Goal: Task Accomplishment & Management: Complete application form

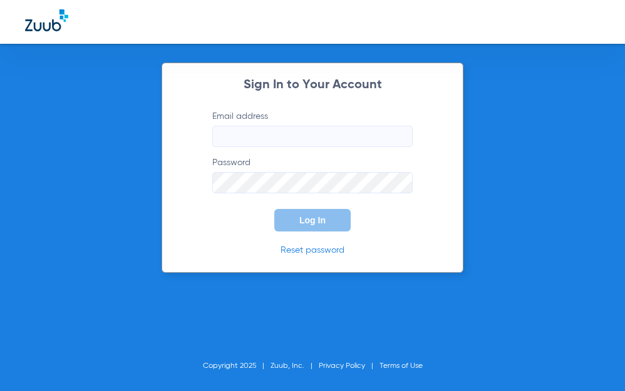
type input "[EMAIL_ADDRESS][DOMAIN_NAME]"
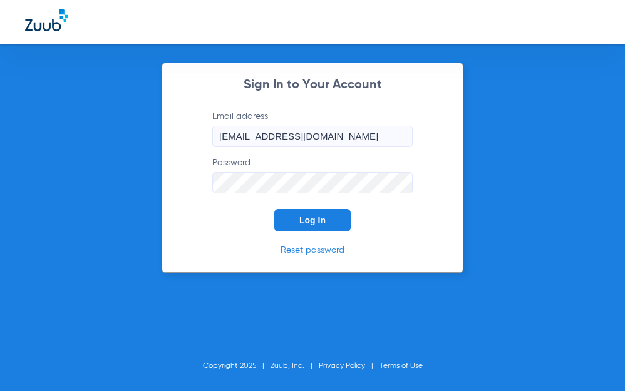
click at [326, 223] on button "Log In" at bounding box center [312, 220] width 76 height 23
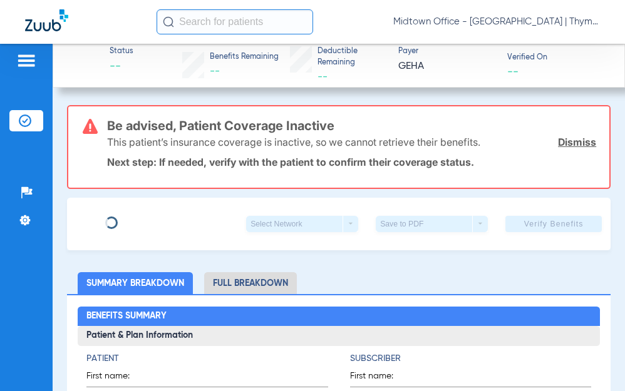
type input "[PERSON_NAME]"
type input "[DATE]"
type input "31288460GEHA"
type input "78360001"
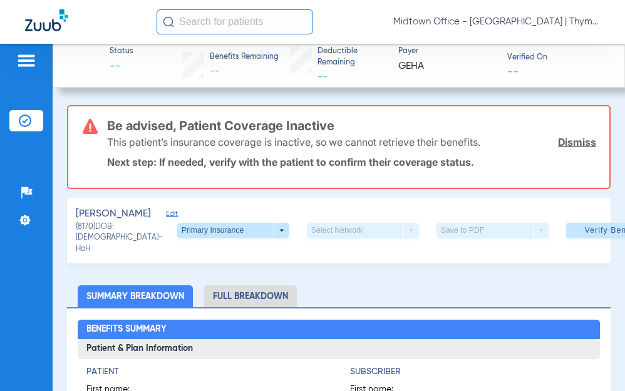
click at [571, 140] on link "Dismiss" at bounding box center [577, 142] width 38 height 13
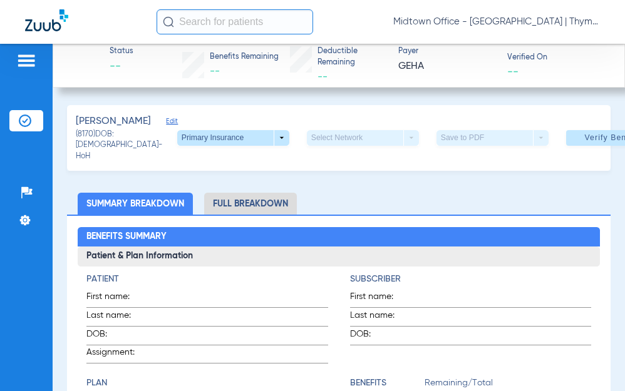
click at [166, 122] on span "Edit" at bounding box center [171, 123] width 11 height 12
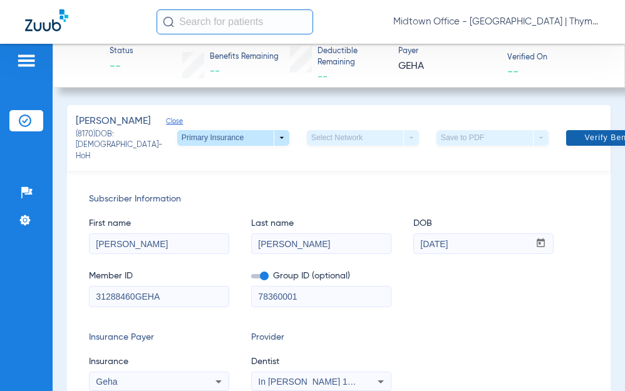
click at [584, 143] on span "Verify Benefits" at bounding box center [614, 138] width 60 height 10
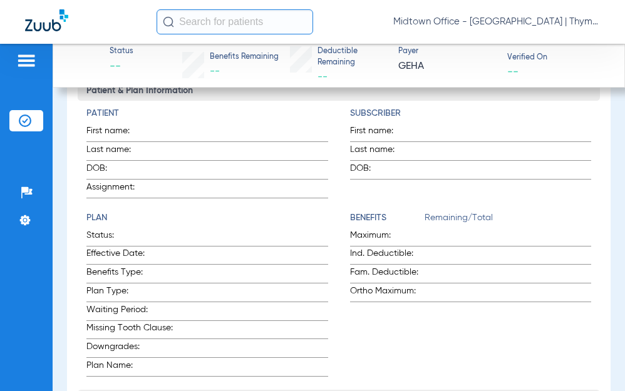
scroll to position [814, 0]
